Goal: Information Seeking & Learning: Find specific fact

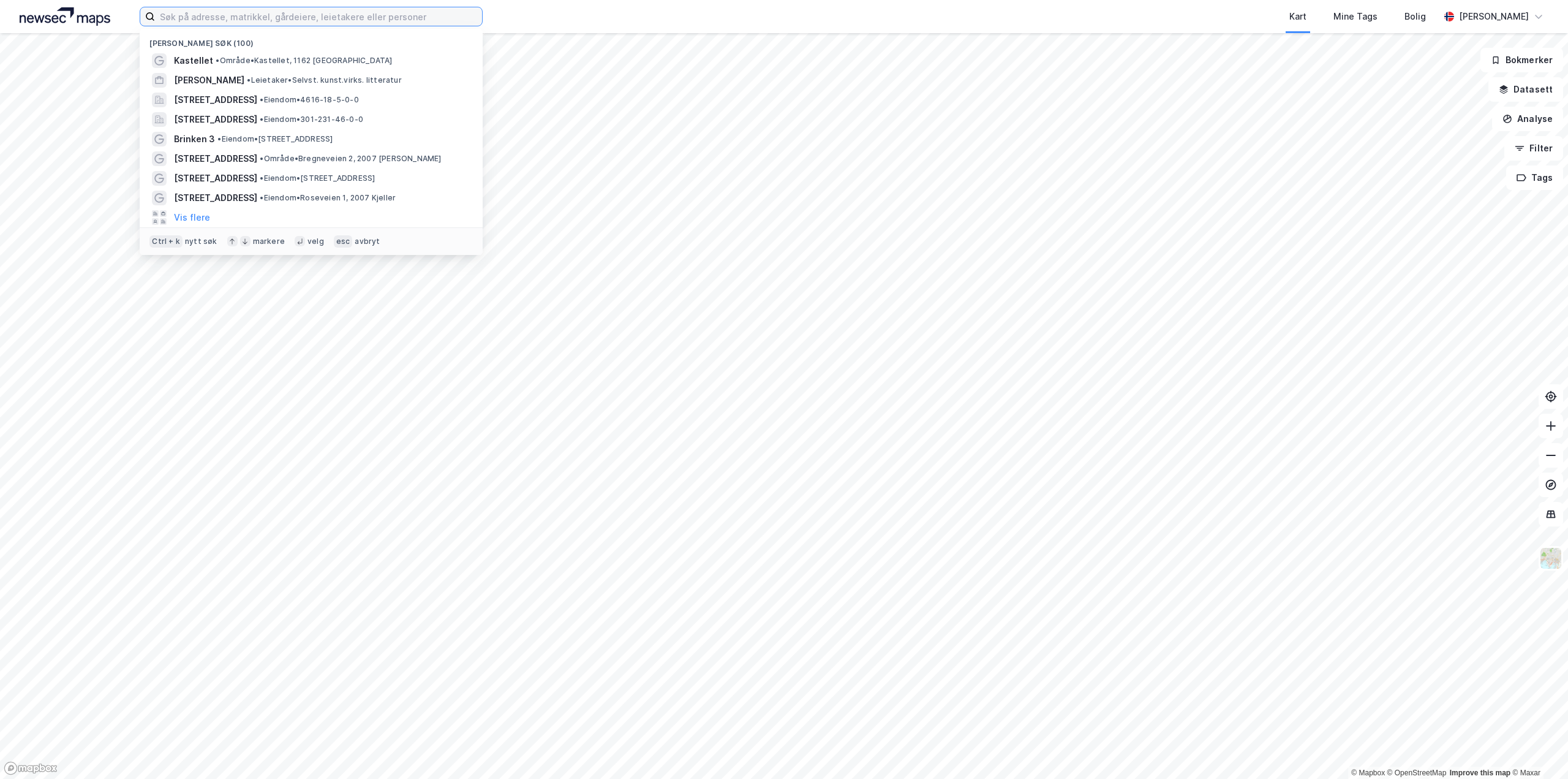
click at [307, 15] on input at bounding box center [318, 16] width 327 height 18
paste input "[STREET_ADDRESS]"
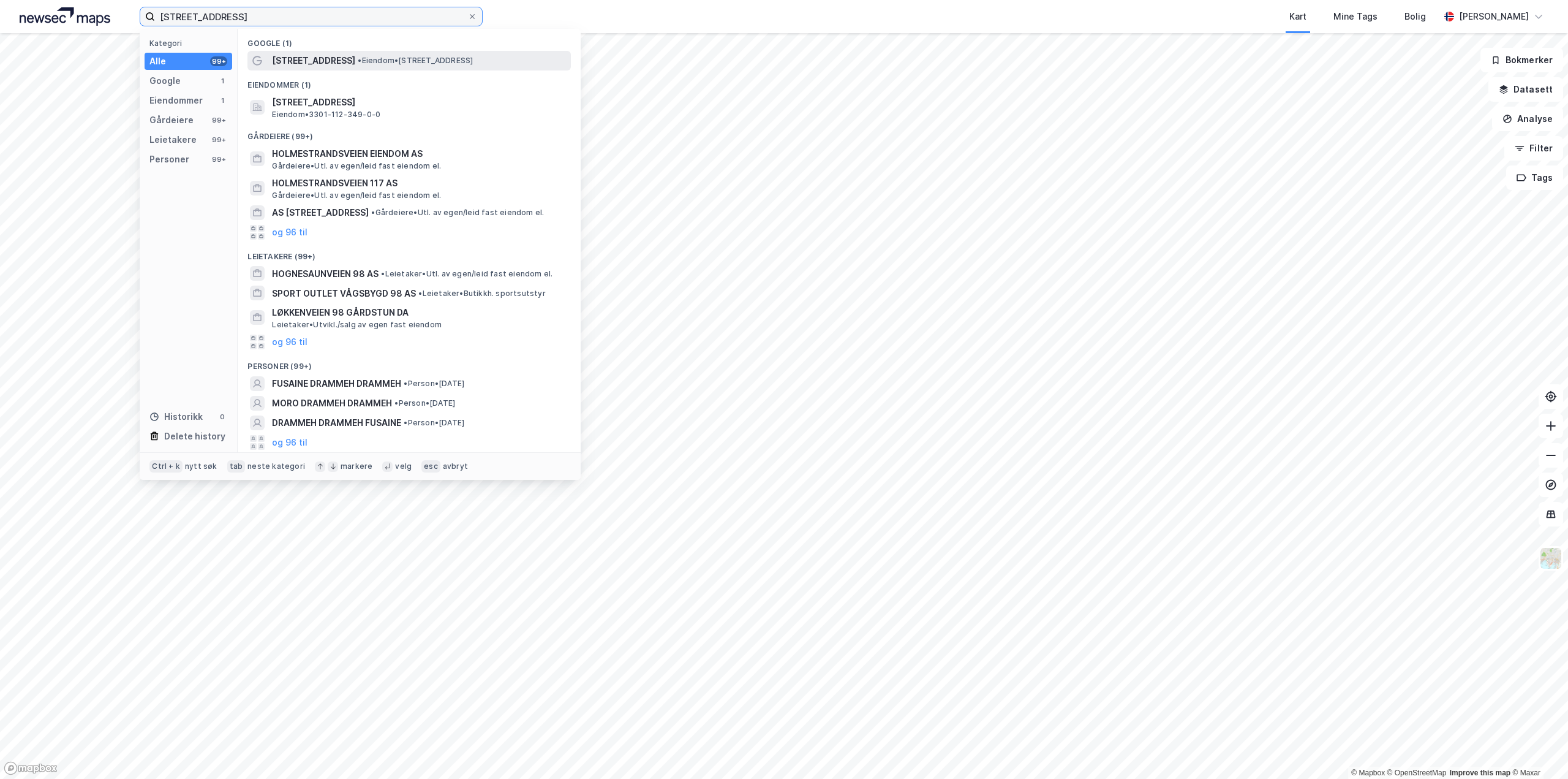
type input "[STREET_ADDRESS]"
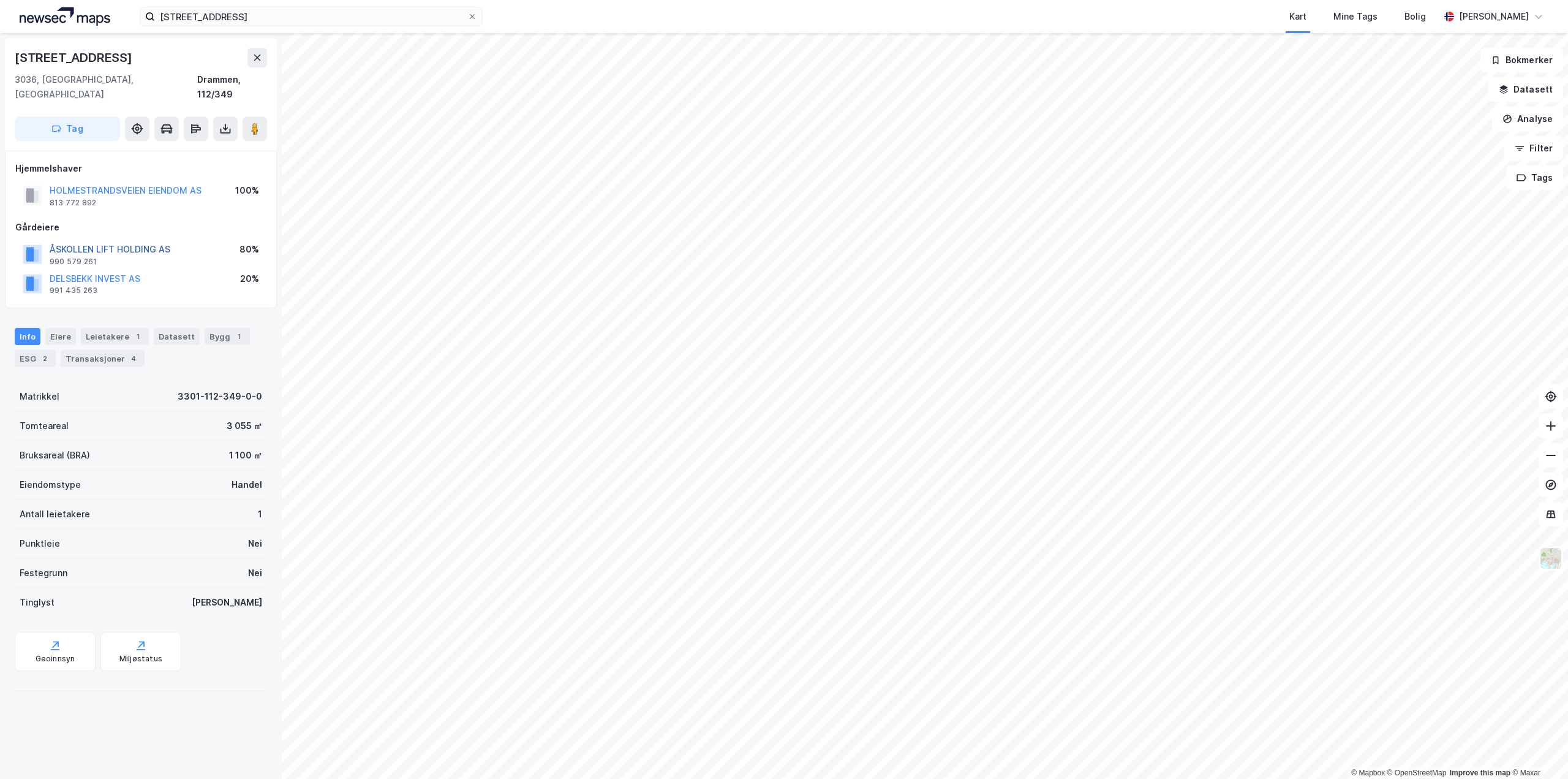
click at [0, 0] on button "ÅSKOLLEN LIFT HOLDING AS" at bounding box center [0, 0] width 0 height 0
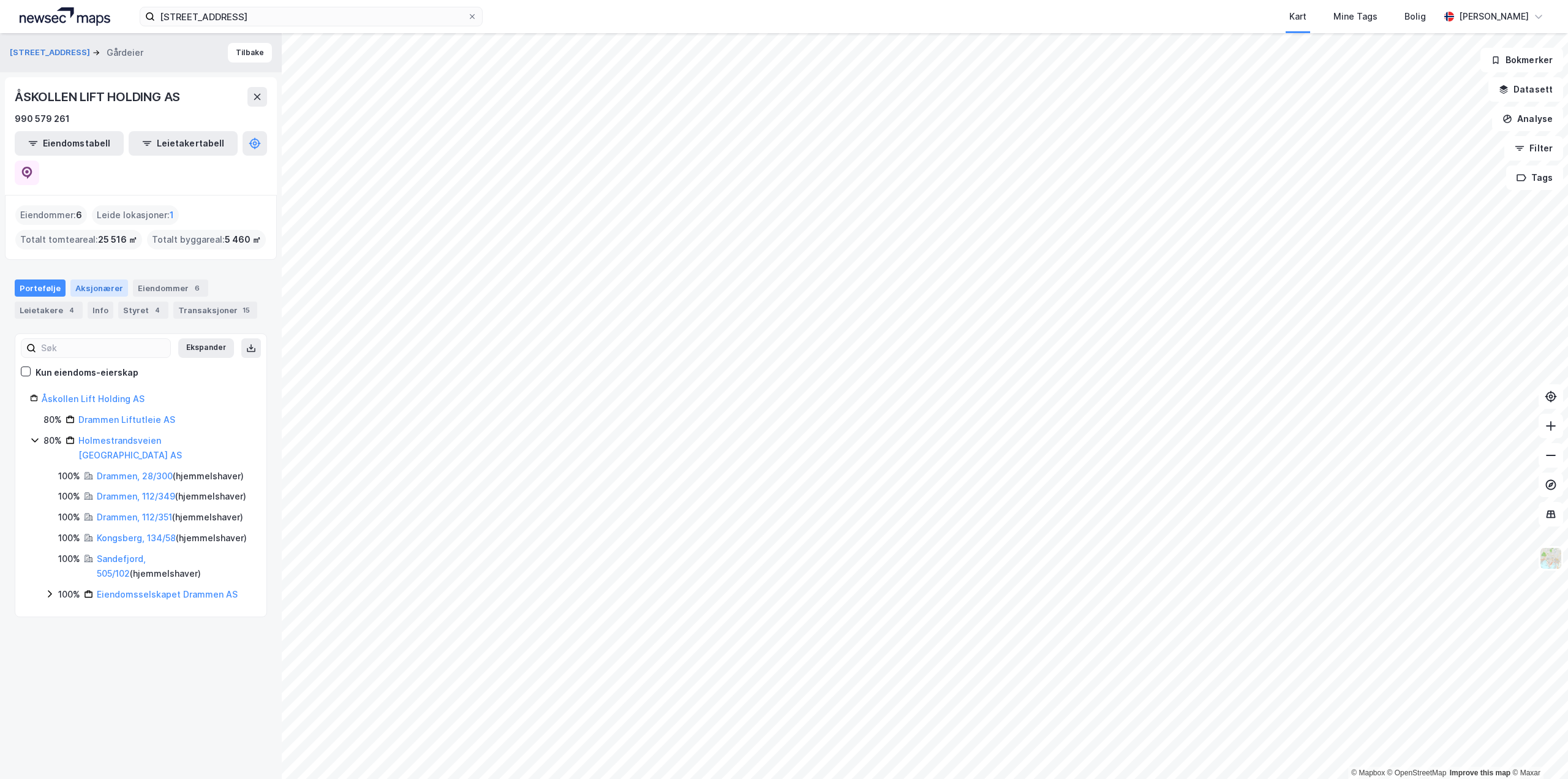
click at [96, 279] on div "Aksjonærer" at bounding box center [99, 288] width 58 height 17
